Goal: Information Seeking & Learning: Learn about a topic

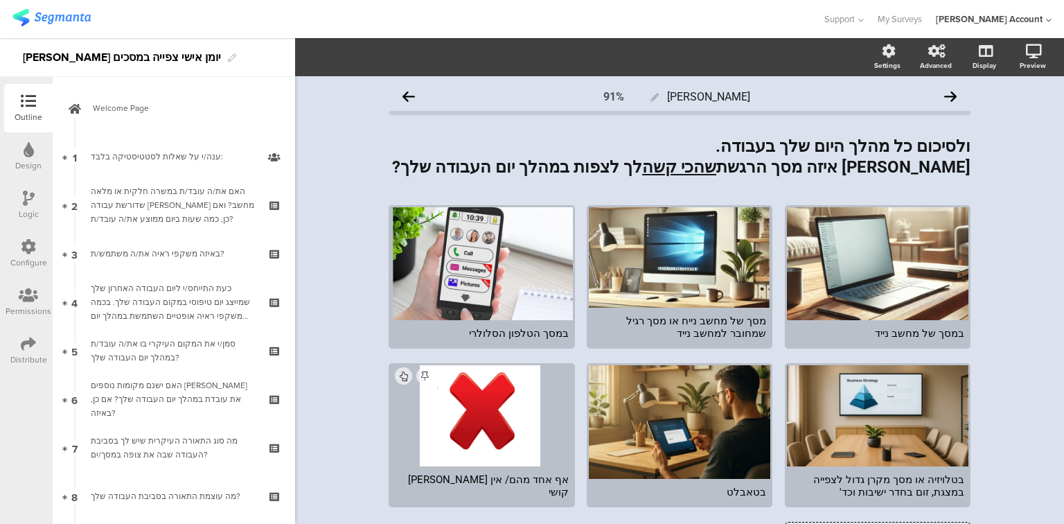
scroll to position [720, 0]
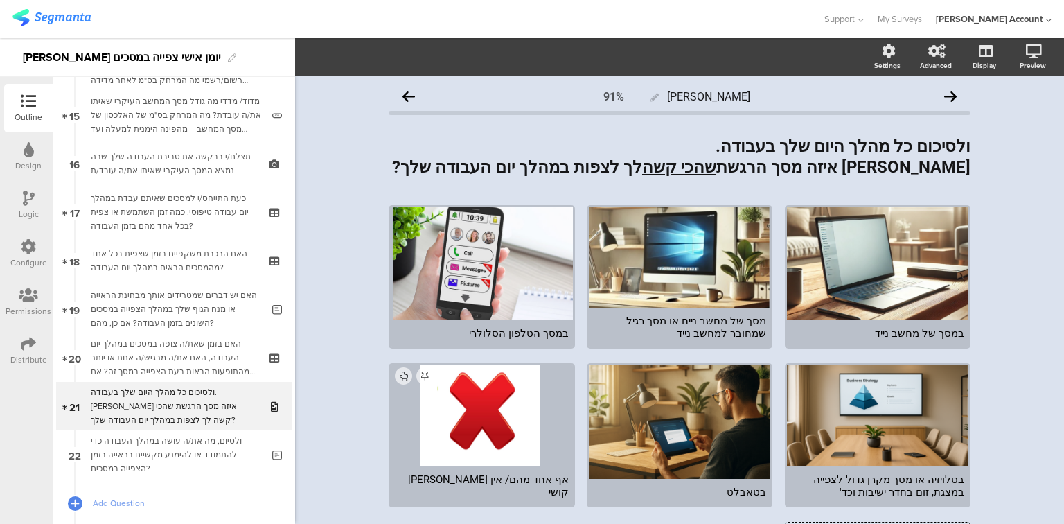
click at [152, 353] on div "האם בזמן שאת/ה צופה במסכים במהלך יום העבודה, האם את/ה מרגיש/ה אחת או יותר מהתופ…" at bounding box center [174, 358] width 166 height 42
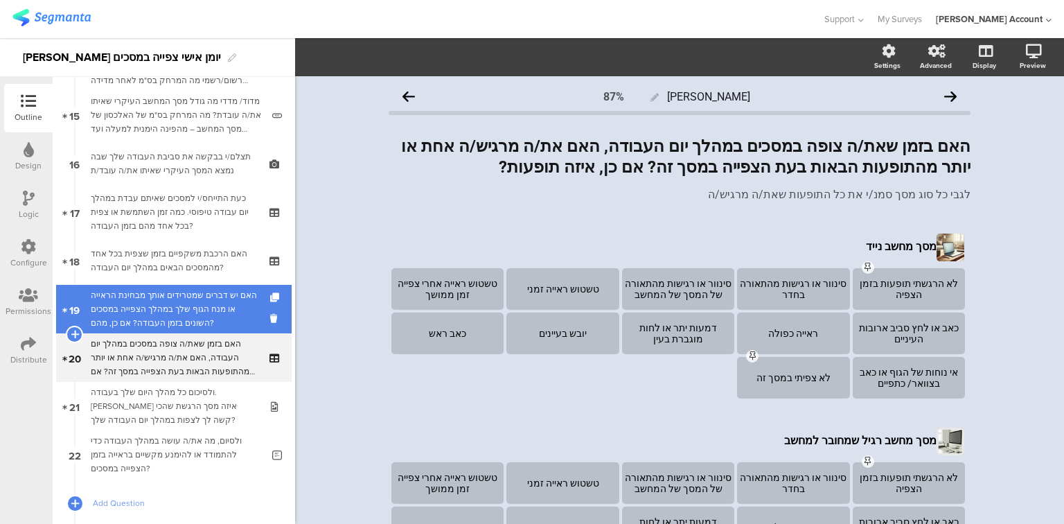
click at [156, 320] on div "האם יש דברים שמטרידים אותך מבחינת הראייה או מנח הגוף שלך במהלך הצפייה במסכים הש…" at bounding box center [176, 309] width 171 height 42
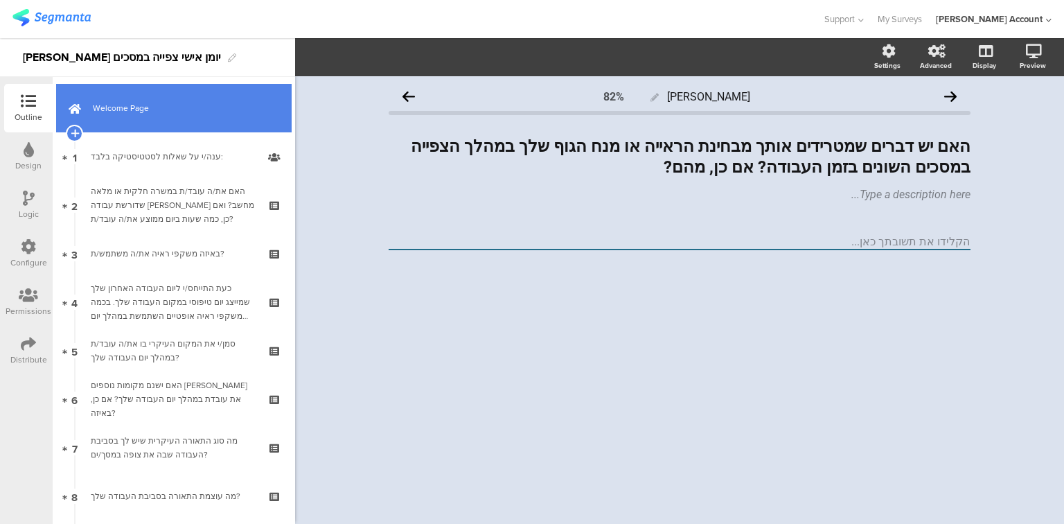
click at [109, 121] on link "Welcome Page" at bounding box center [173, 108] width 235 height 48
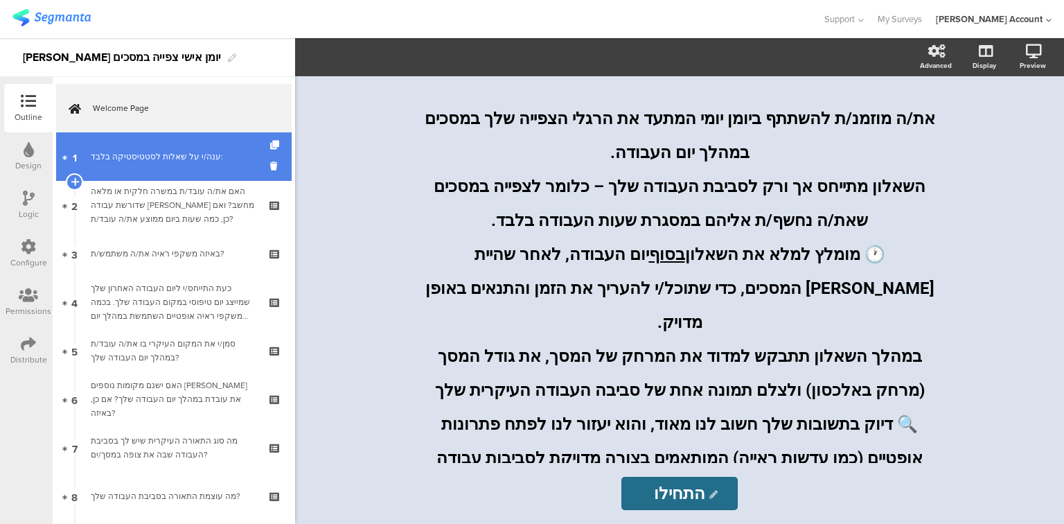
click at [136, 163] on div "ענה/י על שאלות לסטטיסטיקה בלבד:" at bounding box center [174, 157] width 166 height 14
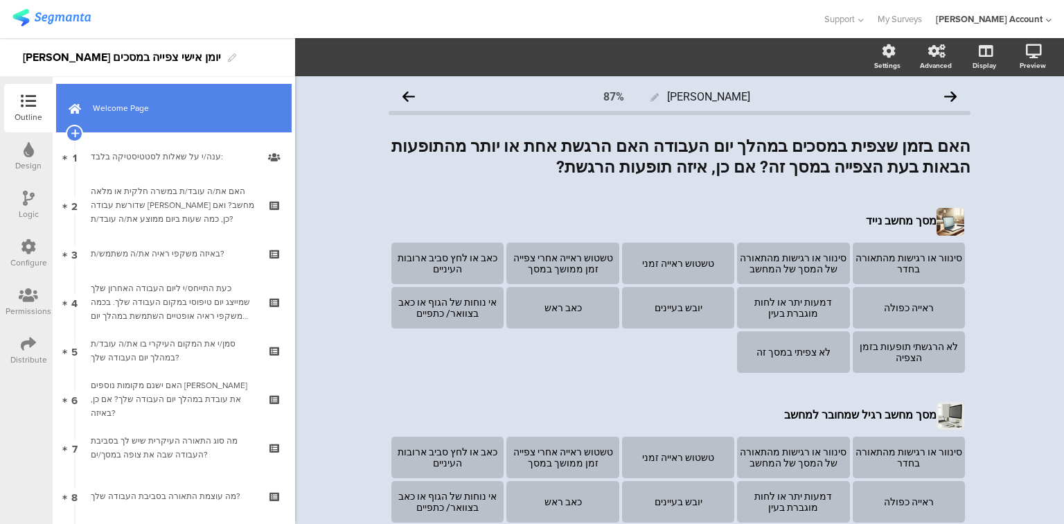
click at [165, 126] on link "Welcome Page" at bounding box center [173, 108] width 235 height 48
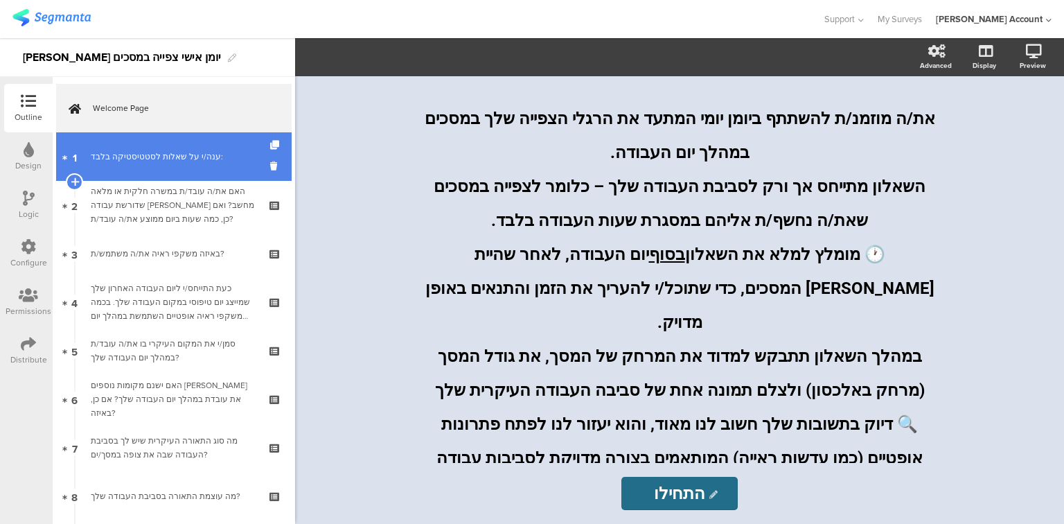
click at [163, 170] on link "1 ענה/י על שאלות לסטטיסטיקה בלבד:" at bounding box center [173, 156] width 235 height 48
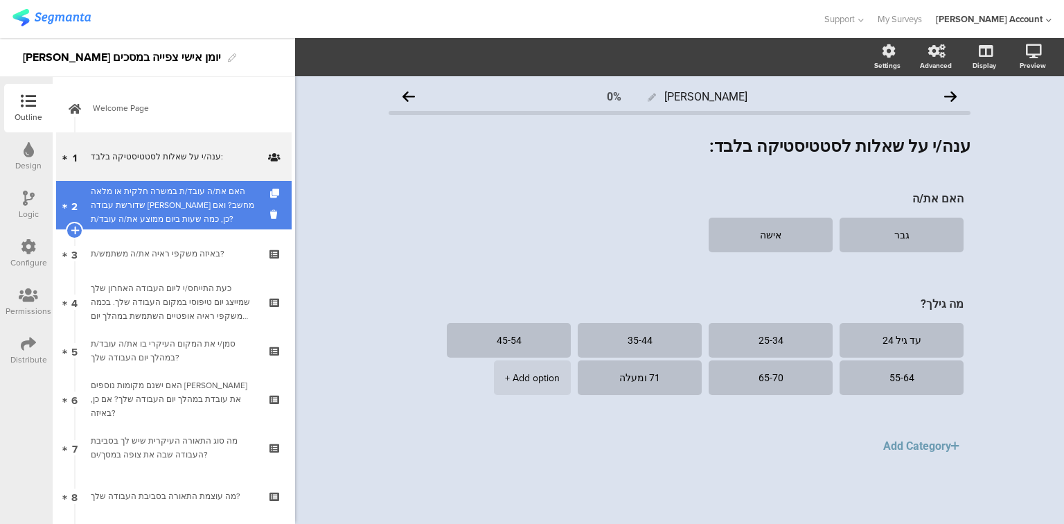
click at [183, 195] on div "האם את/ה עובד/ת במשרה חלקית או מלאה שדורשת עבודה מול מחשב? ואם כן, כמה שעות ביו…" at bounding box center [174, 205] width 166 height 42
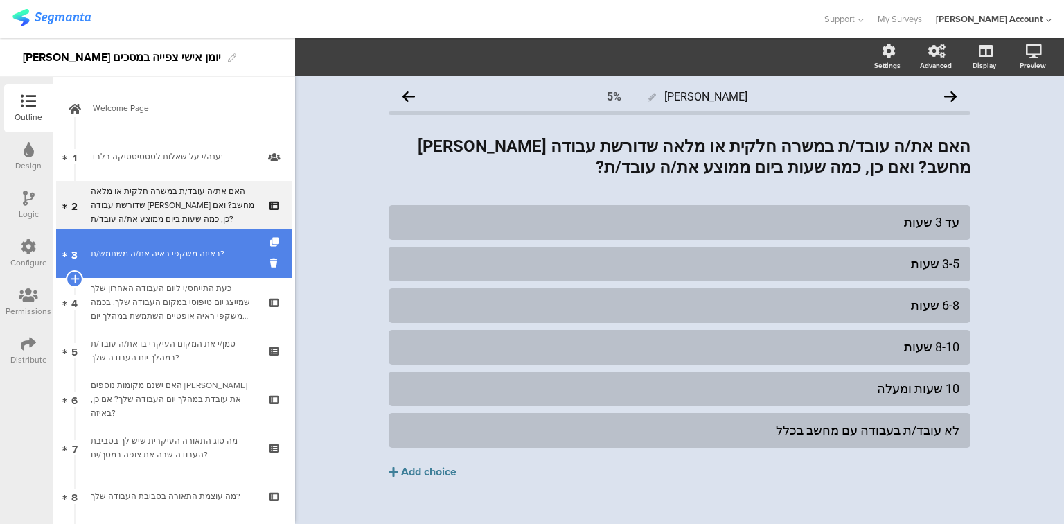
click at [187, 258] on div "באיזה משקפי ראיה את/ה משתמש/ת?" at bounding box center [174, 254] width 166 height 14
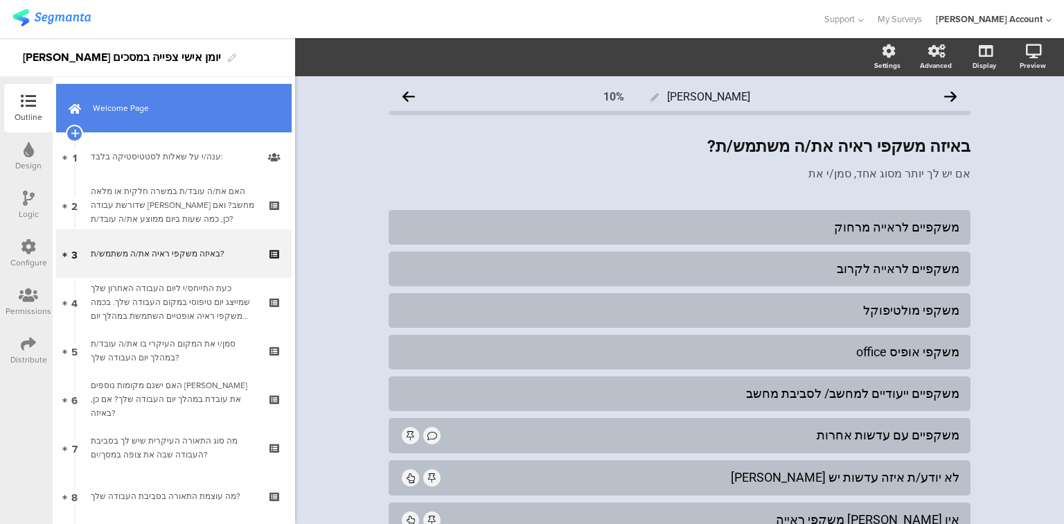
click at [118, 114] on span "Welcome Page" at bounding box center [181, 108] width 177 height 14
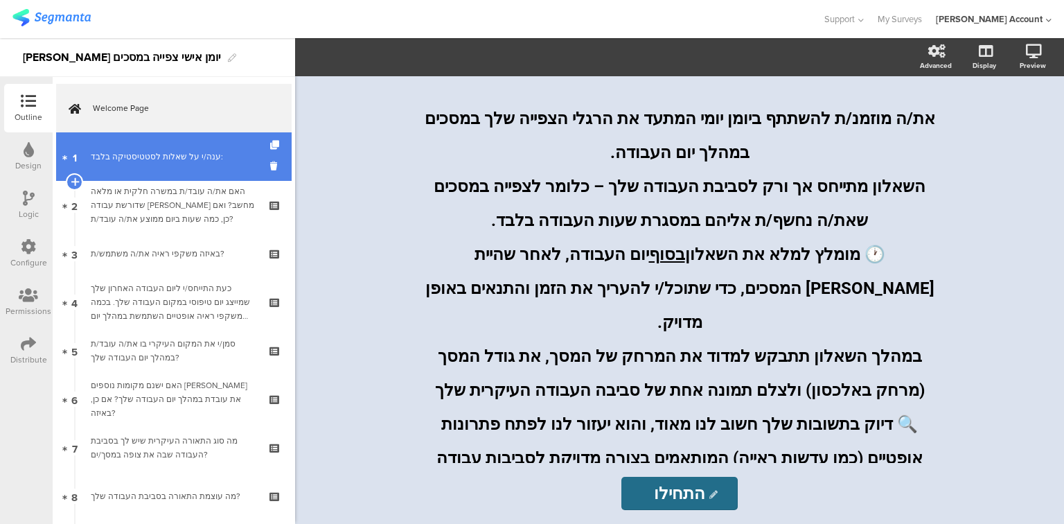
click at [143, 175] on link "1 ענה/י על שאלות לסטטיסטיקה בלבד:" at bounding box center [173, 156] width 235 height 48
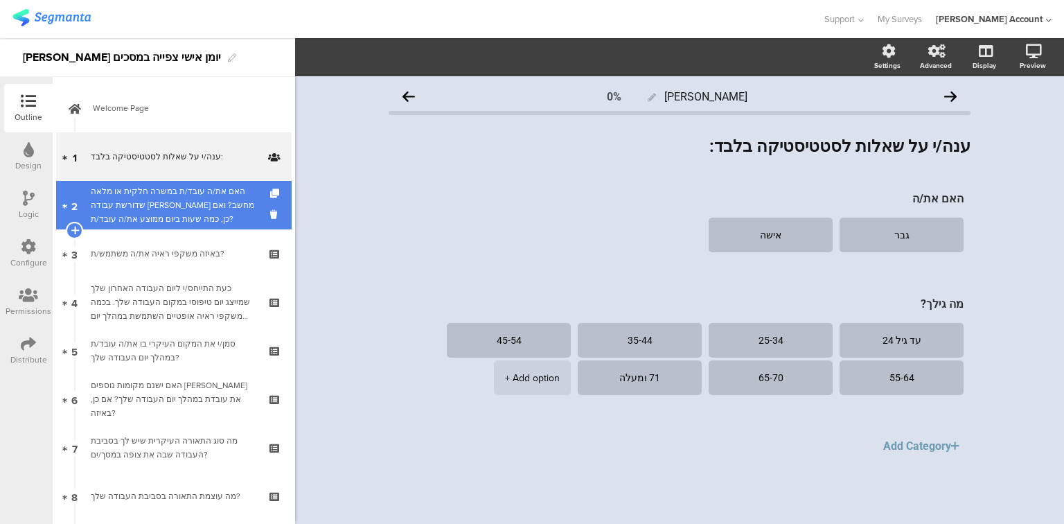
click at [152, 203] on div "האם את/ה עובד/ת במשרה חלקית או מלאה שדורשת עבודה מול מחשב? ואם כן, כמה שעות ביו…" at bounding box center [174, 205] width 166 height 42
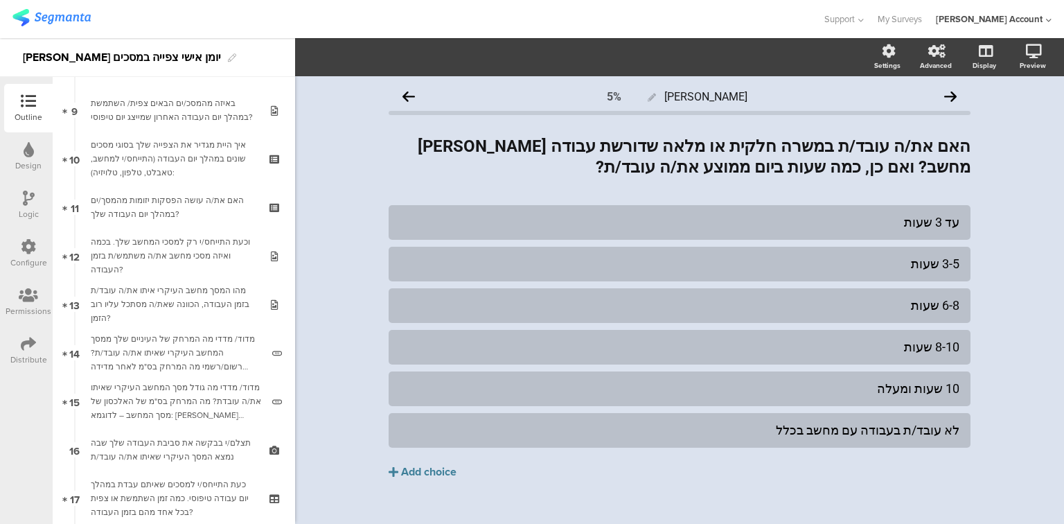
scroll to position [443, 0]
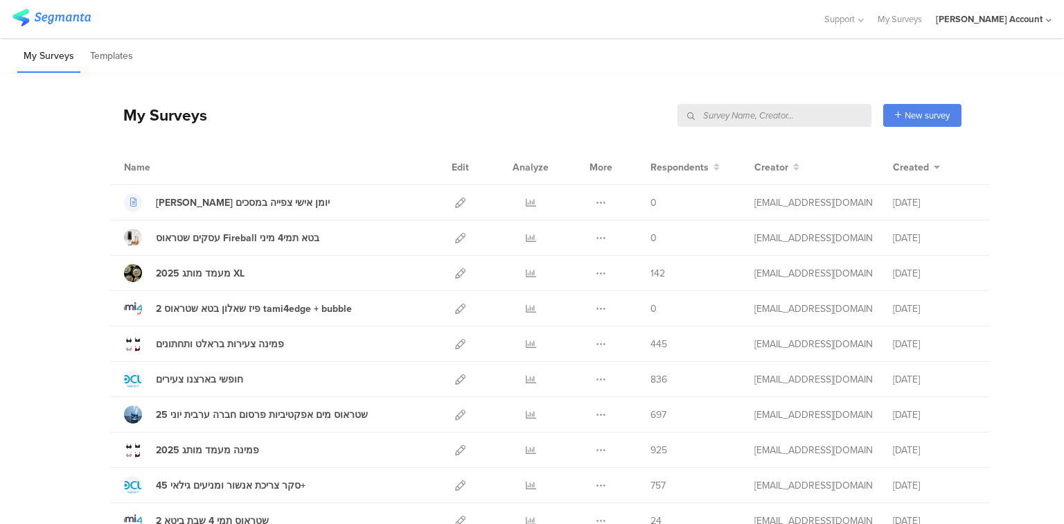
click at [813, 105] on input "text" at bounding box center [774, 115] width 194 height 23
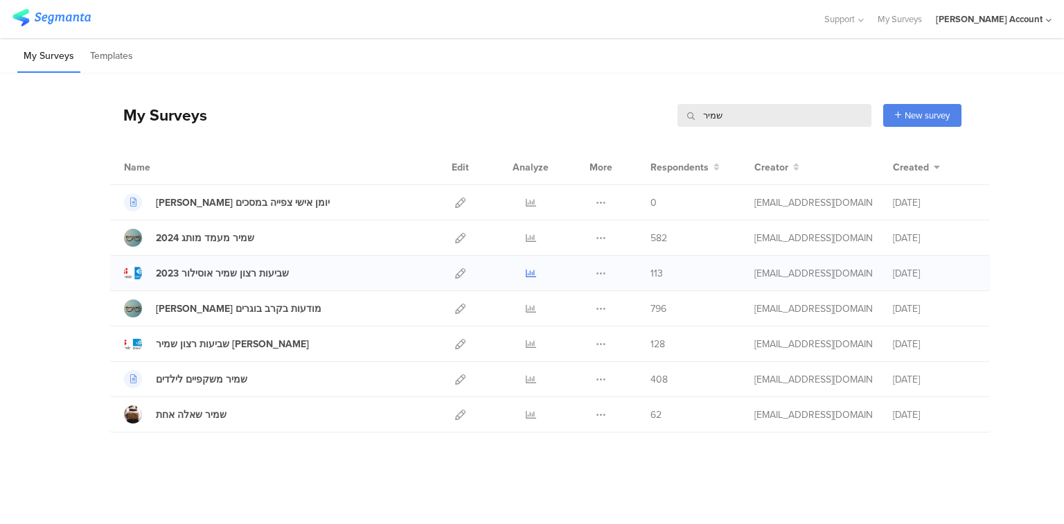
type input "שמיר"
click at [530, 269] on icon at bounding box center [531, 273] width 10 height 10
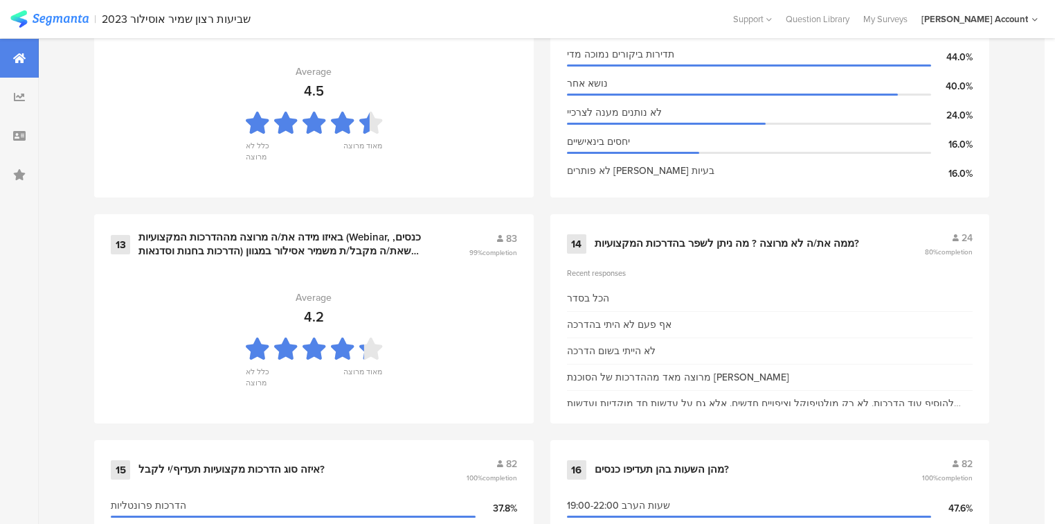
scroll to position [1690, 0]
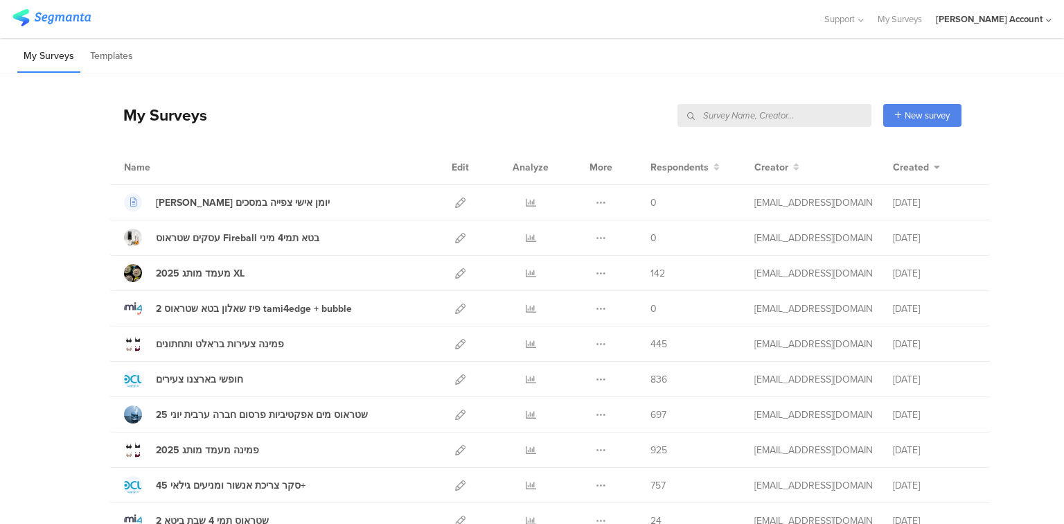
click at [812, 116] on input "text" at bounding box center [774, 115] width 194 height 23
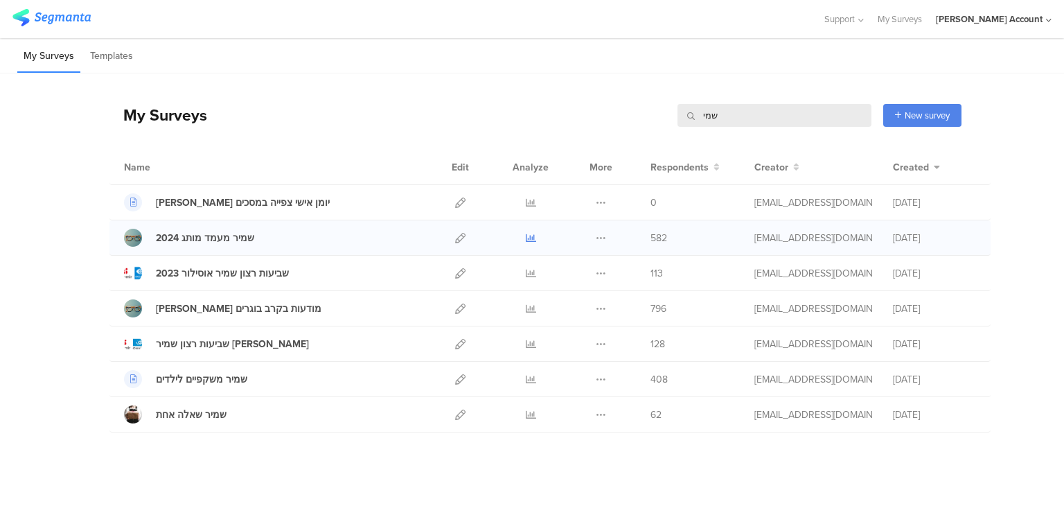
type input "שמי"
click at [534, 238] on icon at bounding box center [531, 238] width 10 height 10
click at [704, 119] on input "שמי" at bounding box center [774, 115] width 194 height 23
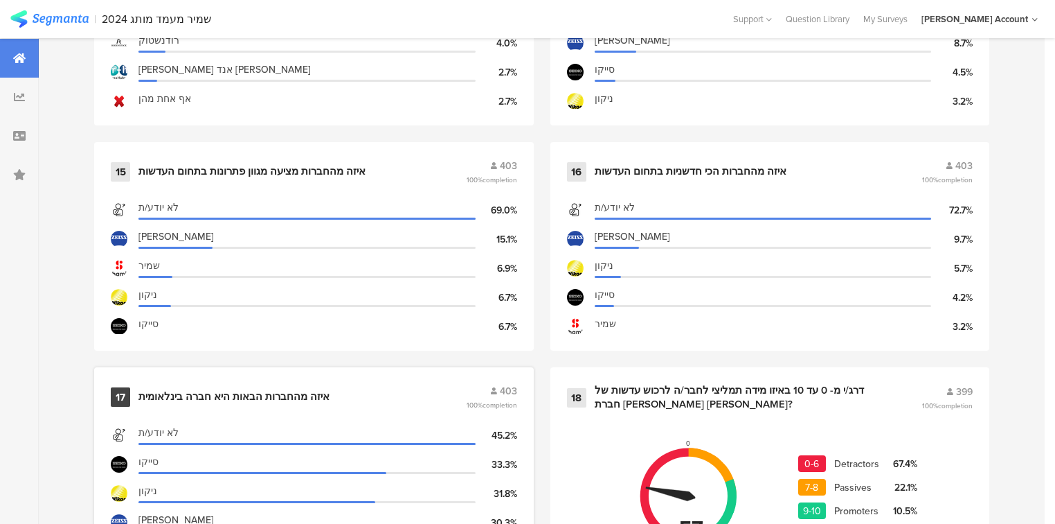
scroll to position [2050, 0]
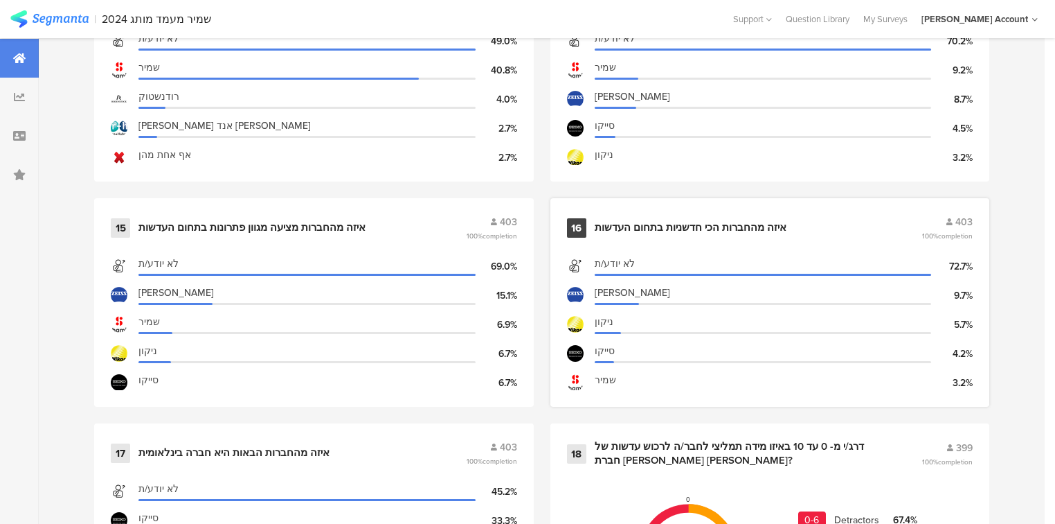
click at [666, 222] on div "איזה מהחברות הכי חדשניות בתחום העדשות" at bounding box center [691, 228] width 192 height 14
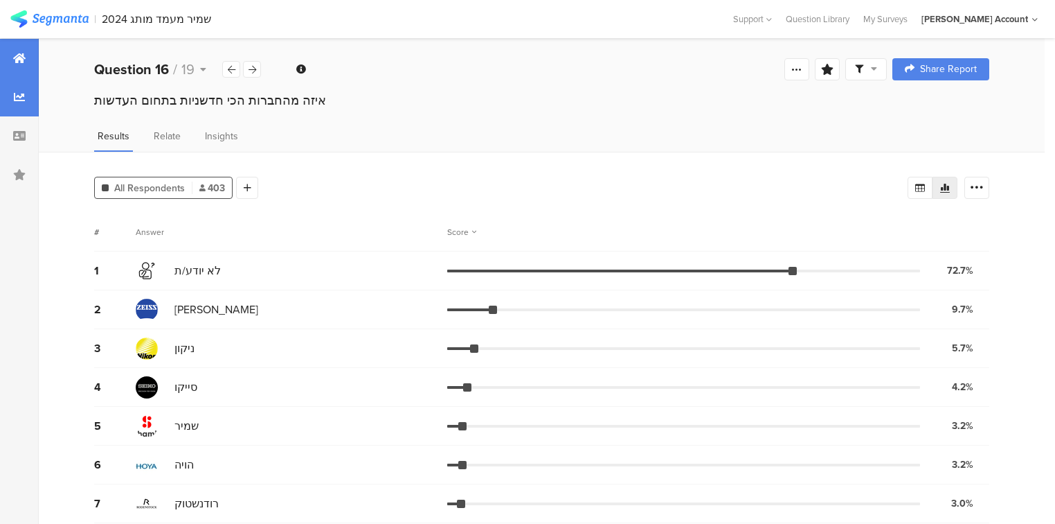
click at [22, 62] on icon at bounding box center [19, 58] width 12 height 11
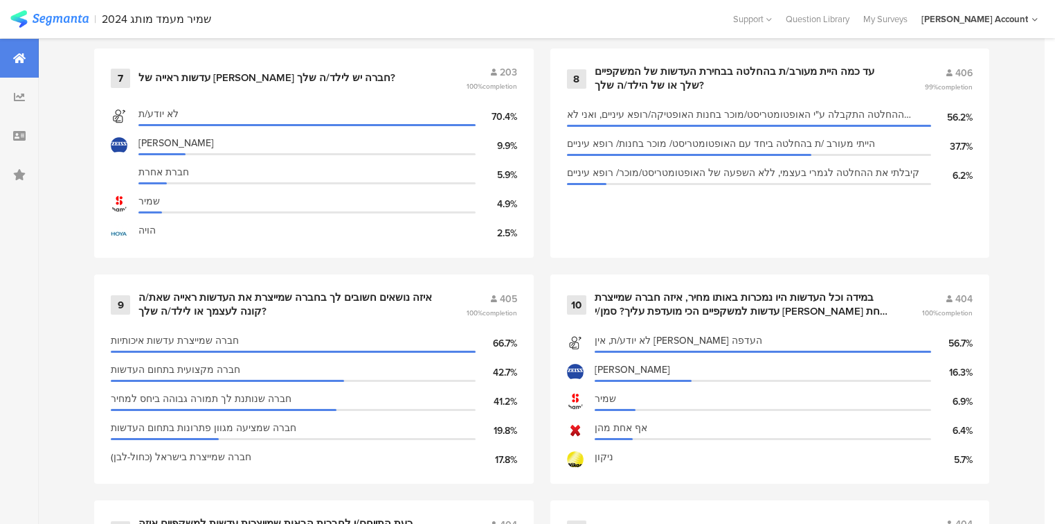
scroll to position [1385, 0]
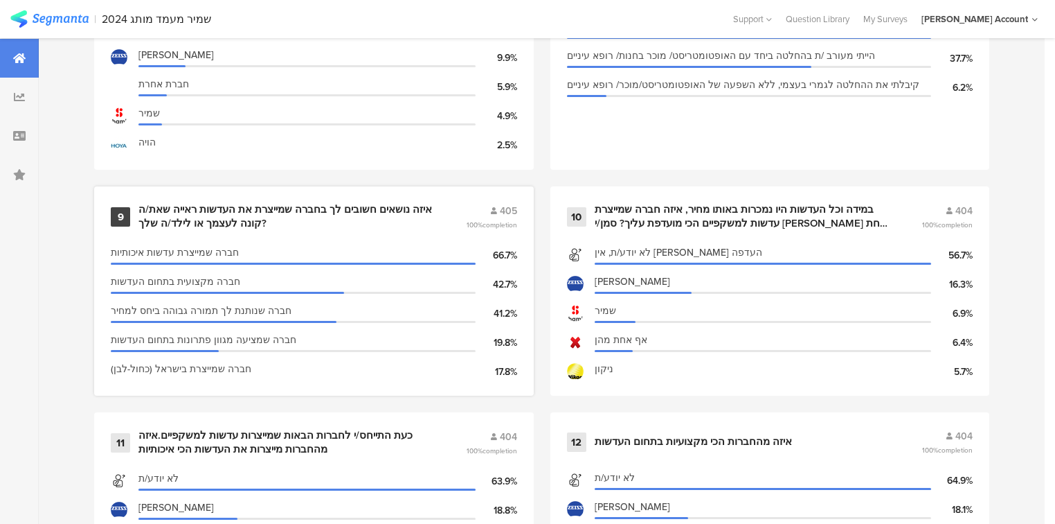
click at [200, 208] on div "איזה נושאים חשובים לך בחברה שמייצרת את העדשות ראייה שאת/ה קונה לעצמך או לילד/ה …" at bounding box center [286, 216] width 294 height 27
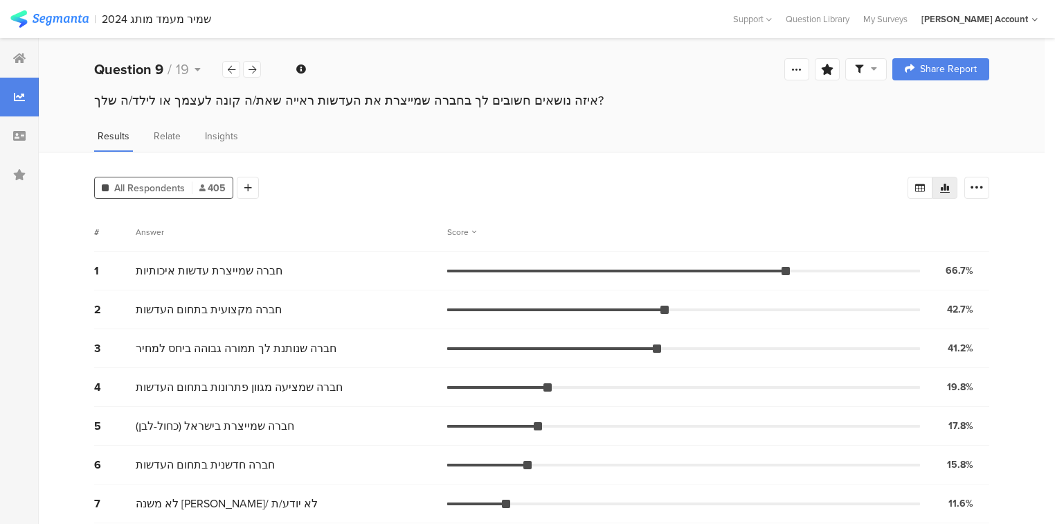
scroll to position [85, 0]
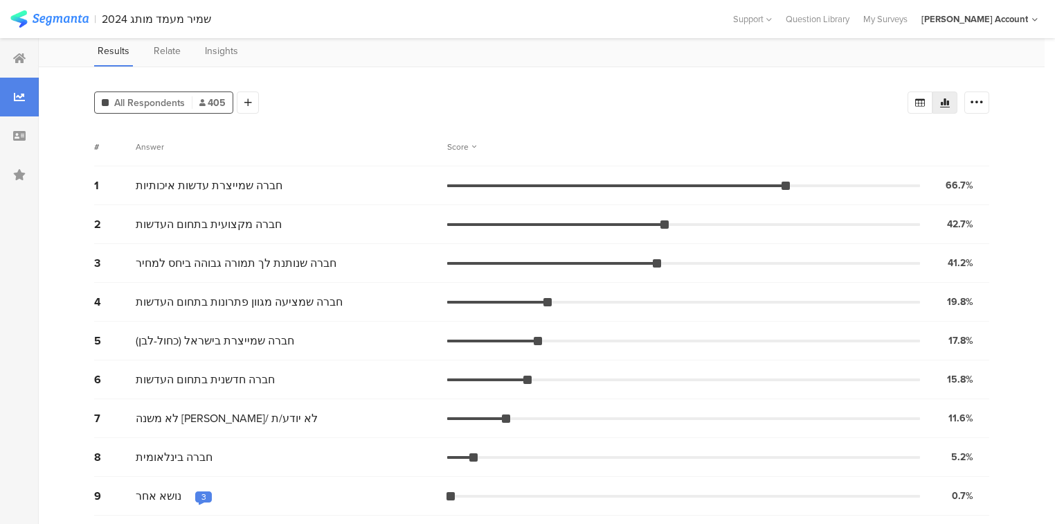
click at [244, 371] on span "חברה חדשנית בתחום העדשות" at bounding box center [205, 379] width 139 height 16
click at [260, 264] on span "חברה שנותנת לך תמורה גבוהה ביחס למחיר" at bounding box center [236, 263] width 201 height 16
click at [237, 217] on span "חברה מקצועית בתחום העדשות" at bounding box center [209, 224] width 146 height 16
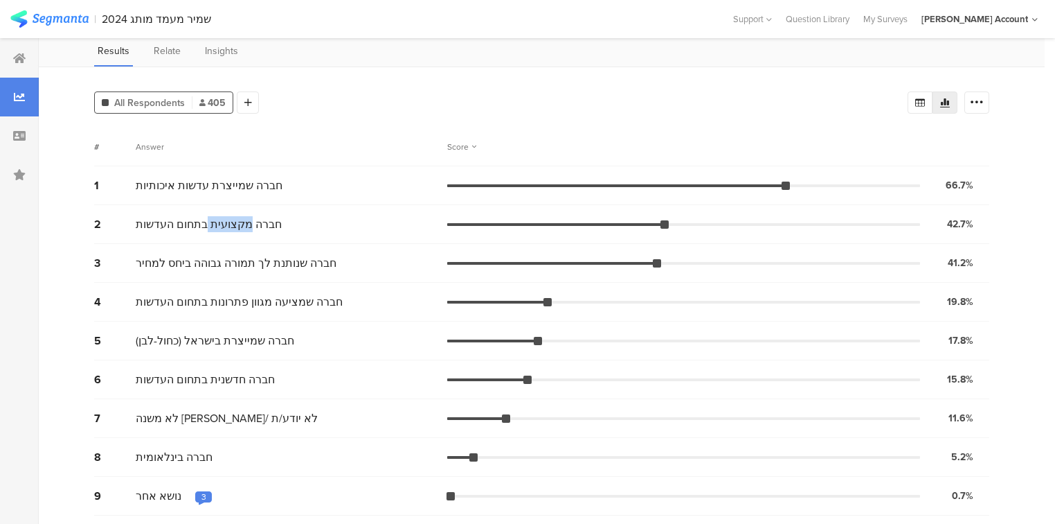
click at [237, 217] on span "חברה מקצועית בתחום העדשות" at bounding box center [209, 224] width 146 height 16
click at [251, 178] on span "חברה שמייצרת עדשות איכותיות" at bounding box center [209, 185] width 147 height 16
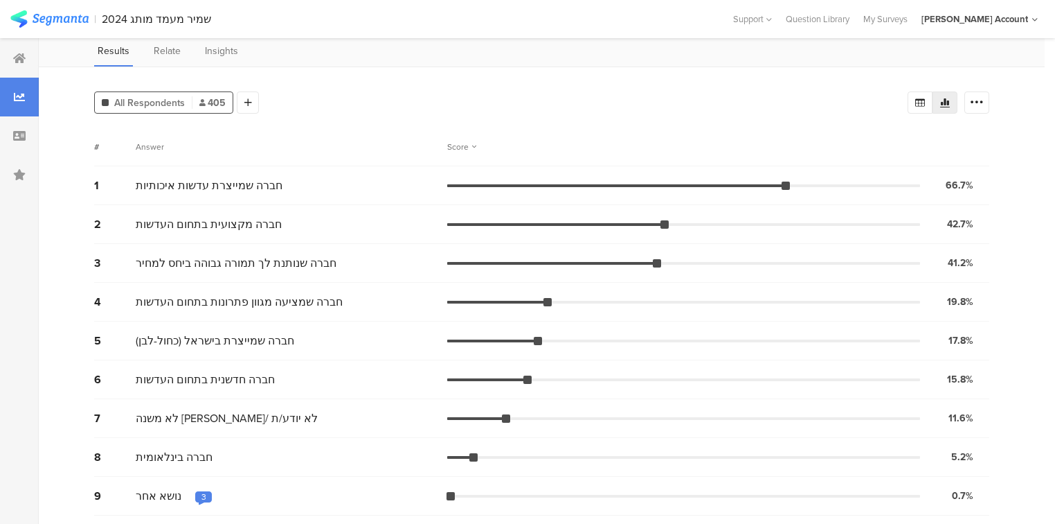
click at [283, 297] on span "חברה שמציעה מגוון פתרונות בתחום העדשות" at bounding box center [239, 302] width 207 height 16
click at [258, 339] on span "חברה שמייצרת בישראל (כחול-לבן)" at bounding box center [215, 340] width 159 height 16
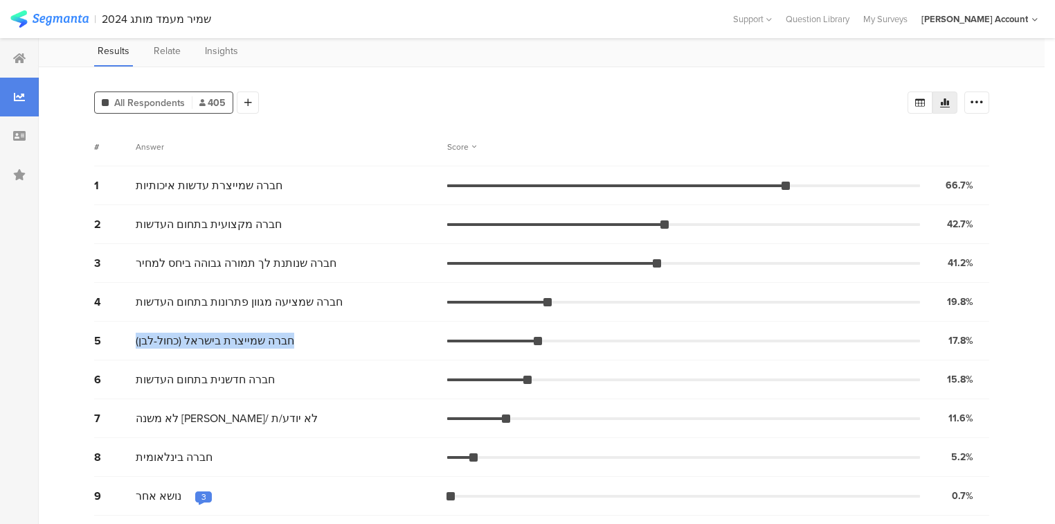
click at [258, 339] on span "חברה שמייצרת בישראל (כחול-לבן)" at bounding box center [215, 340] width 159 height 16
